Goal: Check status: Check status

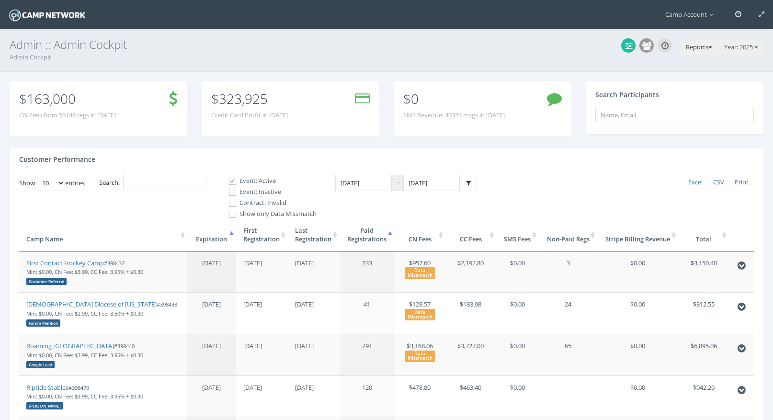
click at [693, 47] on button "Reports" at bounding box center [698, 47] width 37 height 15
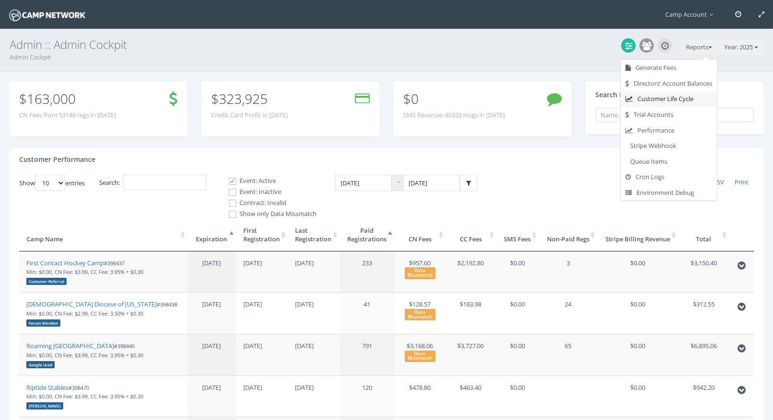
click at [693, 96] on link "Customer Life Cycle" at bounding box center [668, 99] width 96 height 16
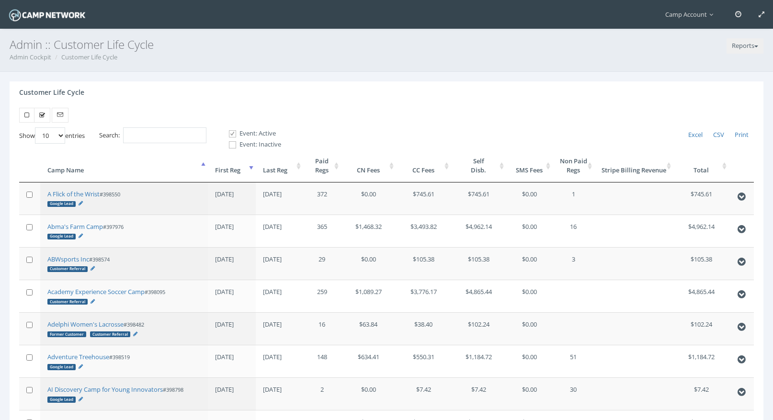
click at [232, 165] on th "First Reg" at bounding box center [231, 165] width 47 height 33
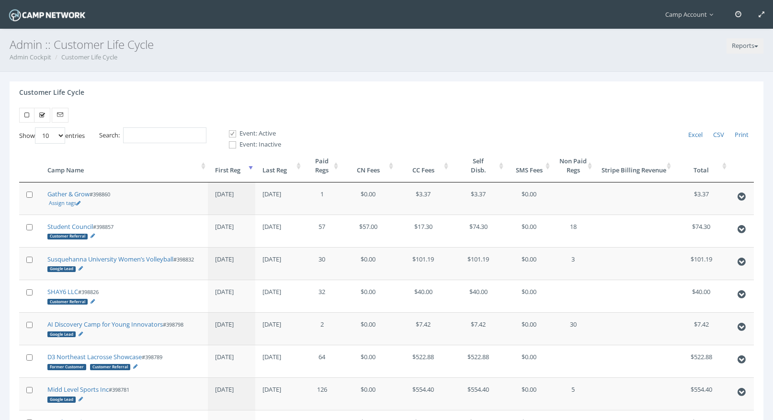
click at [63, 141] on select "10 25 50 100" at bounding box center [50, 135] width 30 height 16
select select "100"
click at [36, 127] on select "10 25 50 100" at bounding box center [50, 135] width 30 height 16
click at [50, 56] on link "Admin Cockpit" at bounding box center [31, 57] width 42 height 9
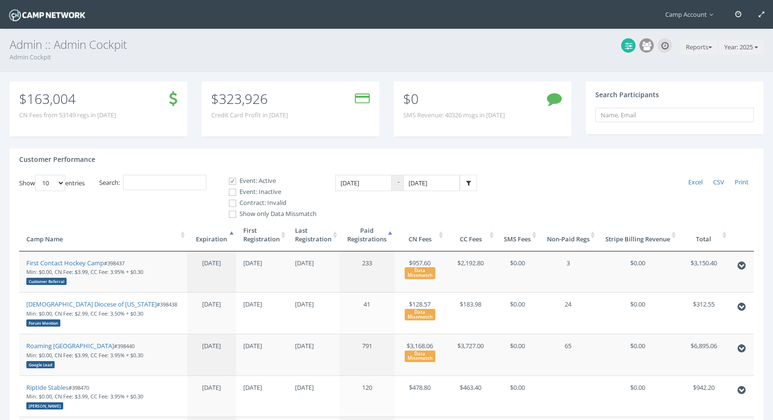
click at [231, 237] on th "Expiration" at bounding box center [211, 235] width 49 height 33
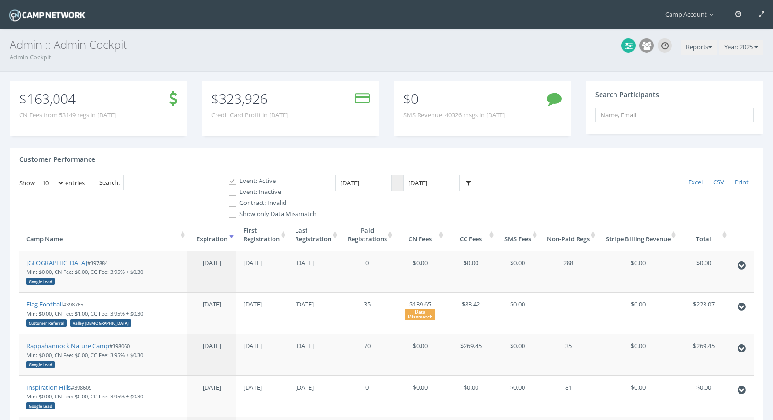
click at [231, 237] on th "Expiration" at bounding box center [211, 235] width 49 height 33
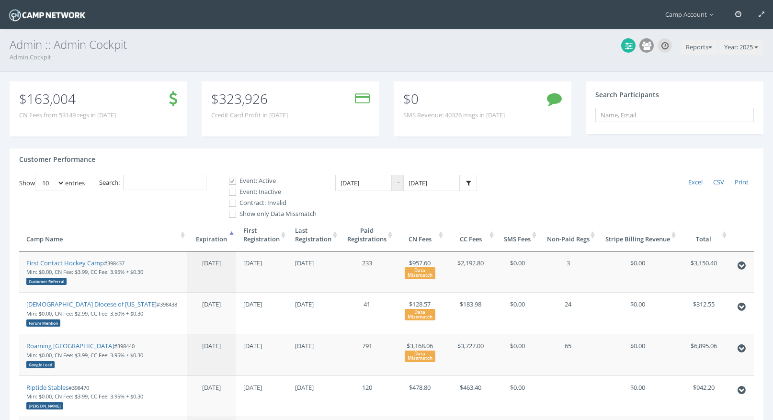
click at [260, 236] on th "First Registration" at bounding box center [262, 235] width 52 height 33
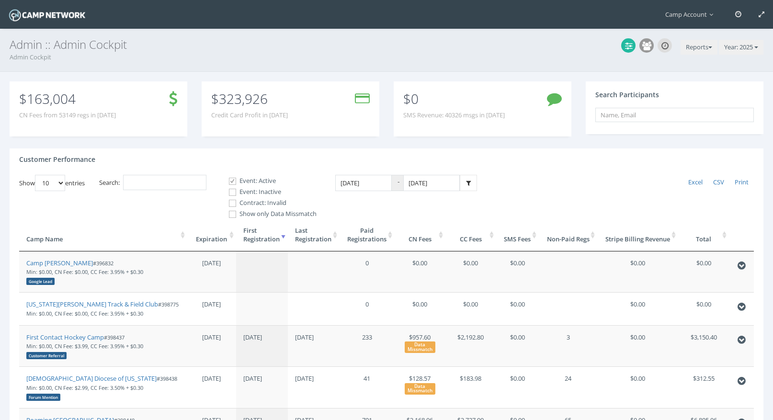
click at [260, 236] on th "First Registration" at bounding box center [262, 235] width 52 height 33
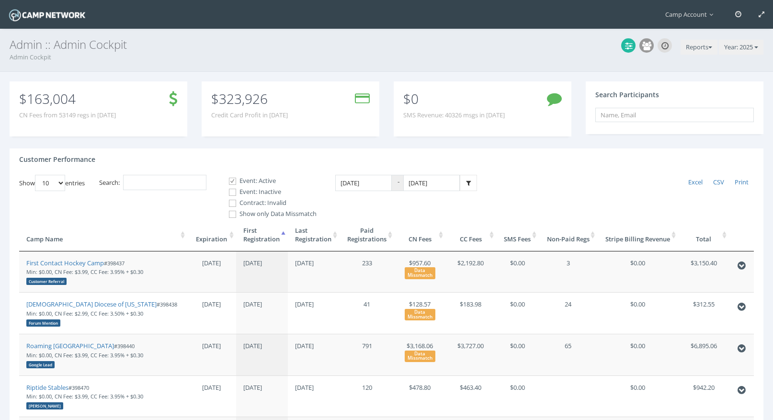
click at [260, 236] on th "First Registration" at bounding box center [262, 235] width 52 height 33
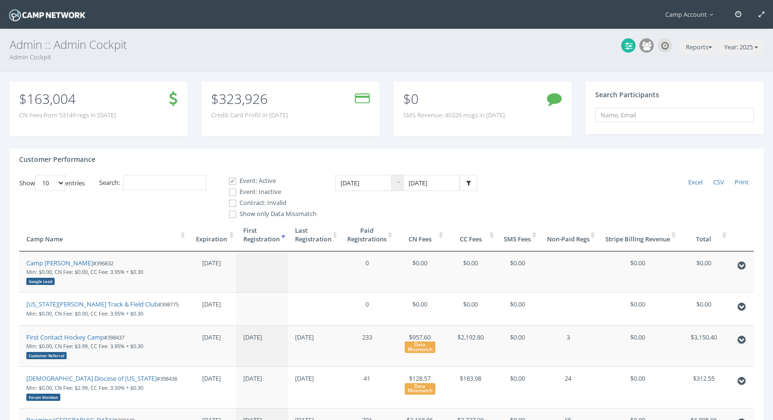
click at [307, 235] on th "Last Registration" at bounding box center [314, 235] width 52 height 33
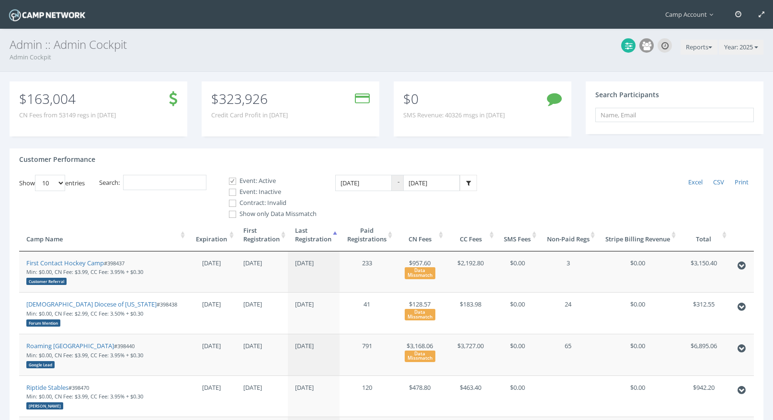
click at [307, 235] on th "Last Registration" at bounding box center [314, 235] width 52 height 33
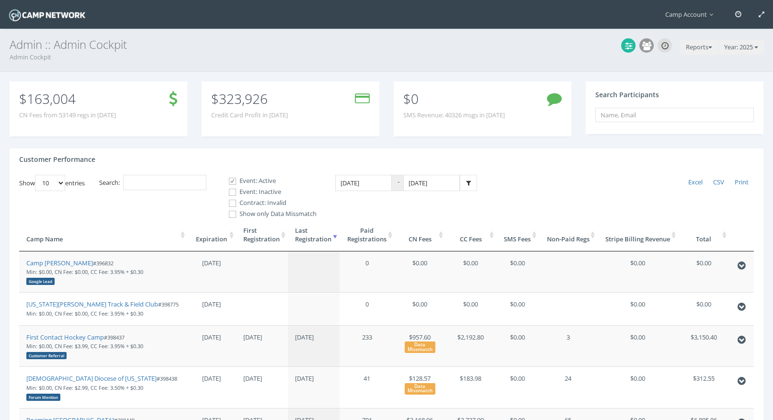
click at [307, 235] on th "Last Registration" at bounding box center [314, 235] width 52 height 33
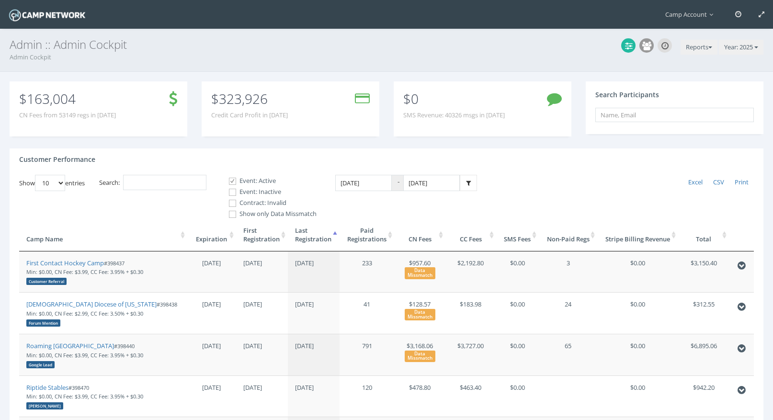
click at [364, 234] on th "Paid Registrations" at bounding box center [366, 235] width 55 height 33
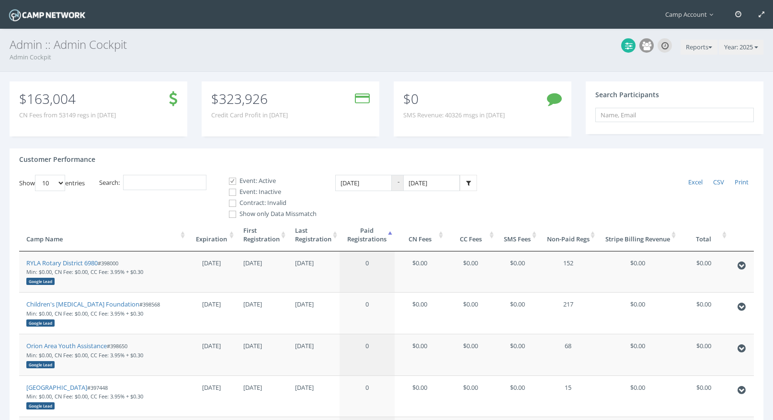
click at [364, 234] on th "Paid Registrations" at bounding box center [366, 235] width 55 height 33
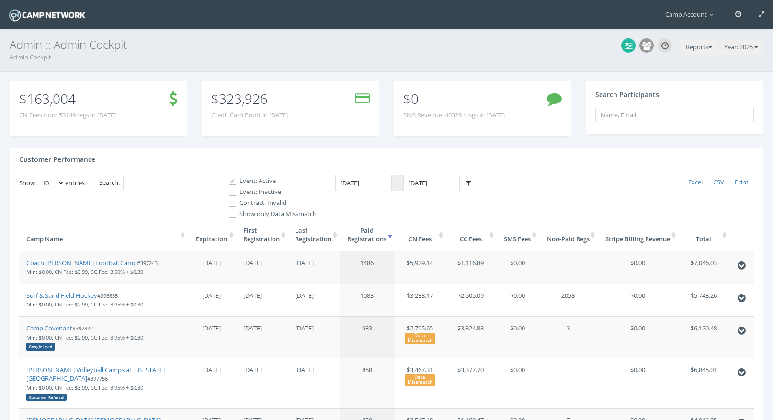
click at [643, 246] on th "Stripe Billing Revenue" at bounding box center [637, 235] width 81 height 33
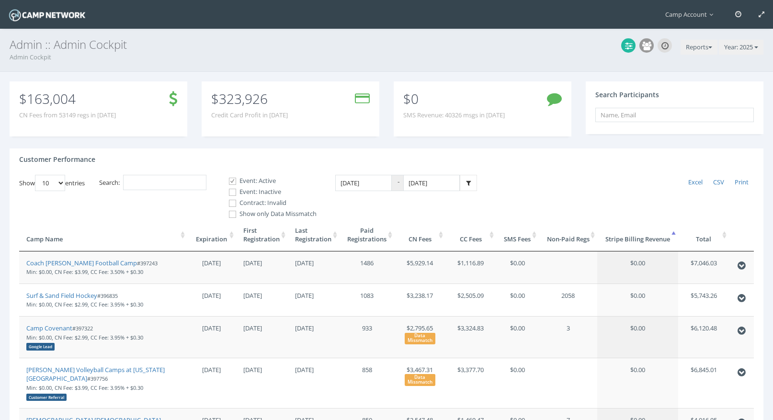
click at [643, 246] on th "Stripe Billing Revenue" at bounding box center [637, 235] width 81 height 33
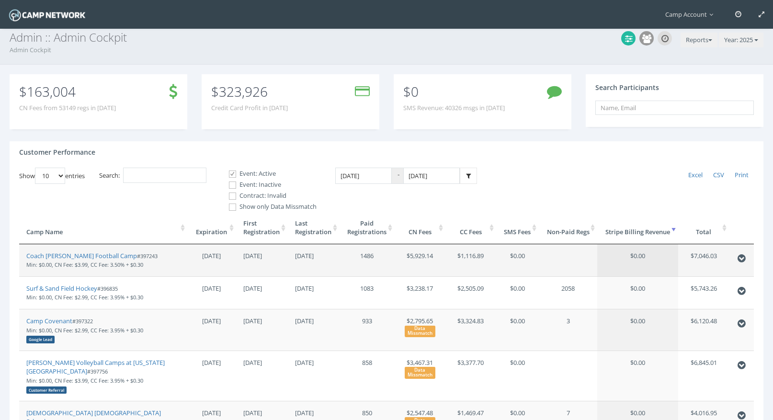
scroll to position [9, 0]
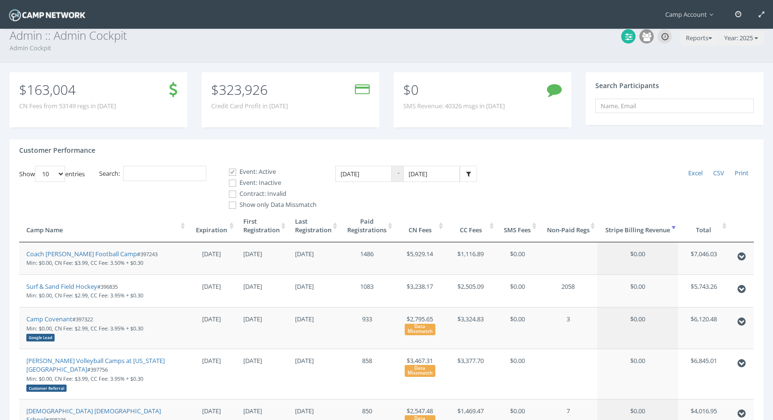
click at [183, 164] on div "Customer Performance" at bounding box center [386, 152] width 753 height 26
click at [186, 176] on input "Search:" at bounding box center [164, 174] width 83 height 16
paste input "398883"
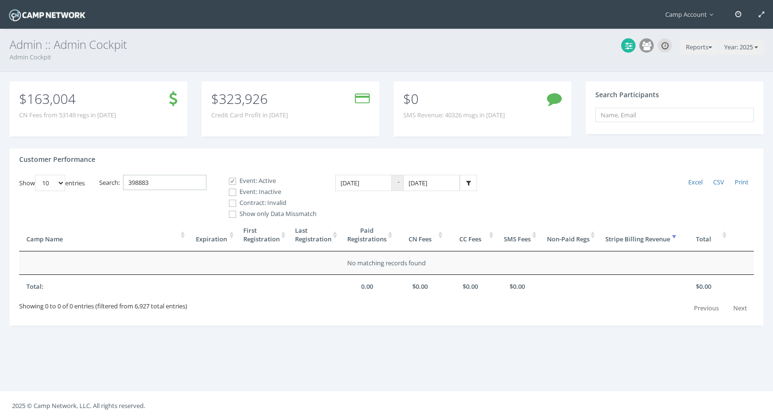
type input "398883"
click at [232, 190] on input "Event: Inactive" at bounding box center [227, 192] width 9 height 9
checkbox input "true"
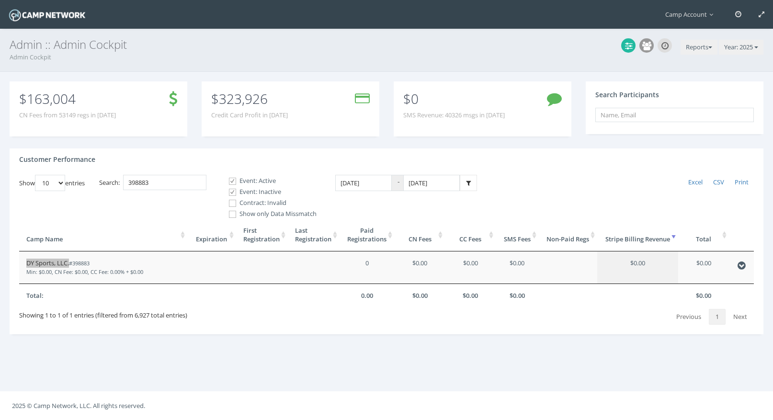
drag, startPoint x: 54, startPoint y: 265, endPoint x: 453, endPoint y: 3, distance: 477.3
click at [0, 0] on main "Camp Account My Profile My Events My Team" at bounding box center [386, 210] width 773 height 420
click at [694, 49] on button "Reports" at bounding box center [698, 47] width 37 height 15
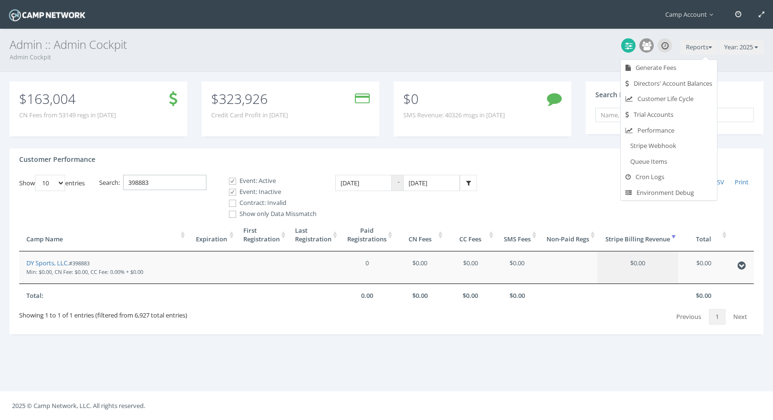
drag, startPoint x: 184, startPoint y: 181, endPoint x: 93, endPoint y: 177, distance: 91.1
click at [93, 177] on div "Show 10 25 50 100 entries Excel CSV Print Search: 398883 Event: Active Event: I…" at bounding box center [386, 250] width 734 height 150
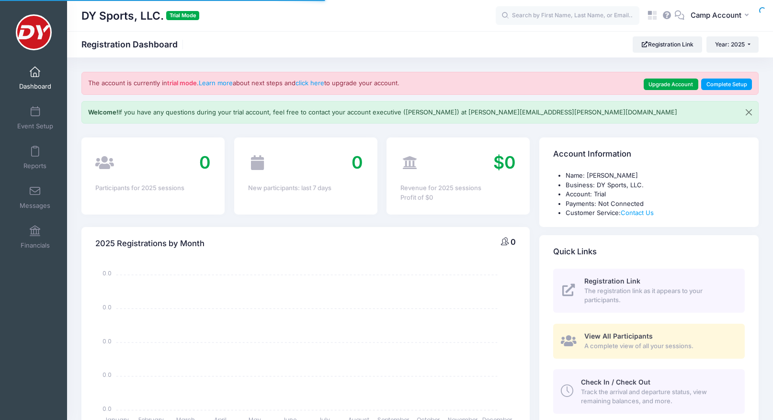
select select
